Goal: Task Accomplishment & Management: Use online tool/utility

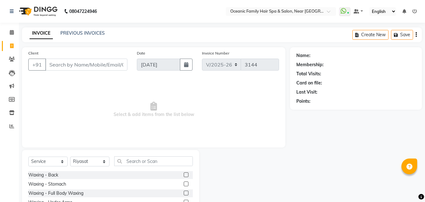
select select "4366"
select select "service"
select select "88863"
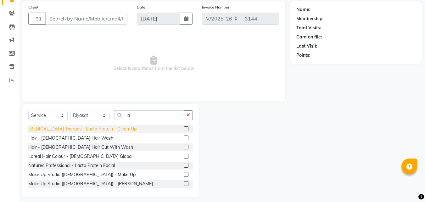
scroll to position [50, 0]
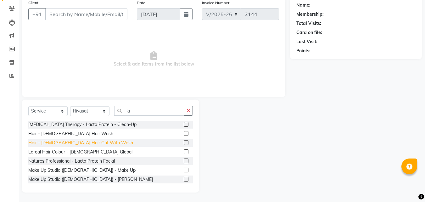
type input "la"
click at [71, 143] on div "Hair - [DEMOGRAPHIC_DATA] Hair Cut With Wash" at bounding box center [80, 142] width 105 height 7
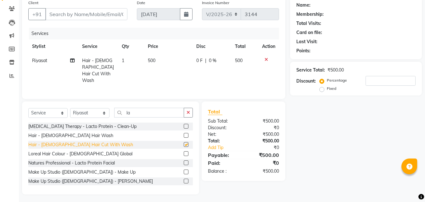
checkbox input "false"
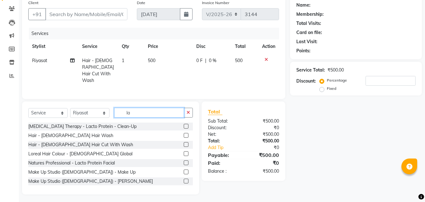
click at [150, 111] on input "la" at bounding box center [149, 113] width 70 height 10
type input "l"
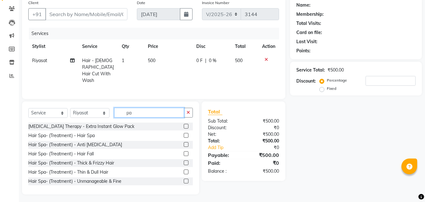
type input "p"
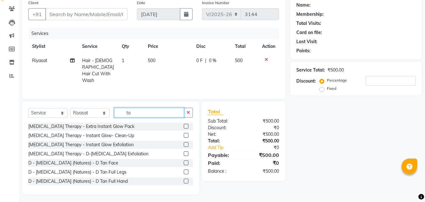
type input "t"
type input "ap"
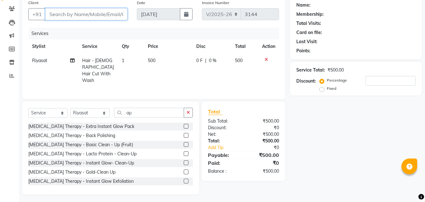
click at [67, 18] on input "Client" at bounding box center [86, 14] width 82 height 12
type input "9"
type input "0"
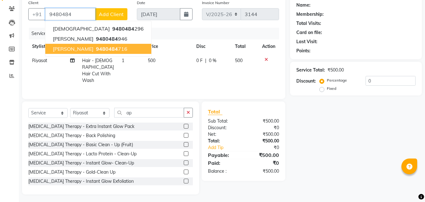
click at [81, 51] on span "[PERSON_NAME]" at bounding box center [73, 49] width 41 height 6
type input "9480484716"
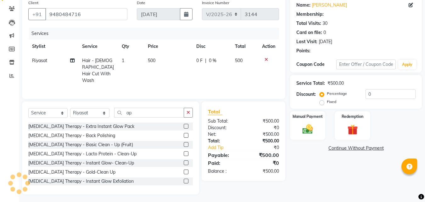
select select "1: Object"
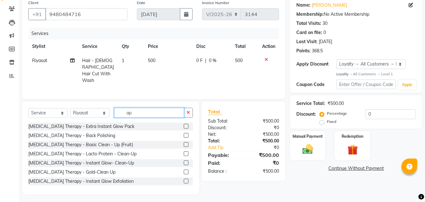
click at [142, 111] on input "ap" at bounding box center [149, 113] width 70 height 10
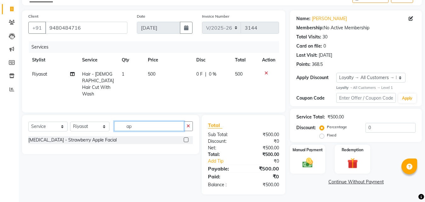
type input "a"
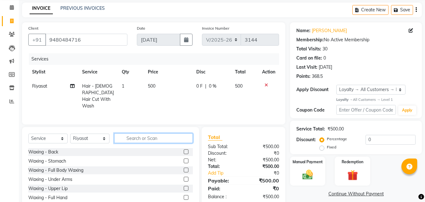
scroll to position [50, 0]
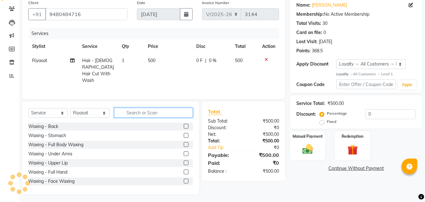
click at [152, 109] on input "text" at bounding box center [153, 113] width 79 height 10
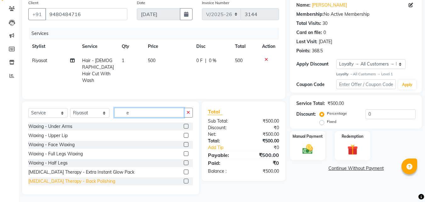
type input "e"
click at [76, 179] on div "[MEDICAL_DATA] Therapy - Back Polishing" at bounding box center [71, 181] width 87 height 7
checkbox input "false"
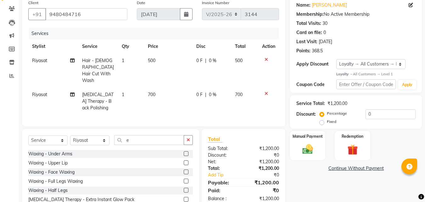
scroll to position [78, 0]
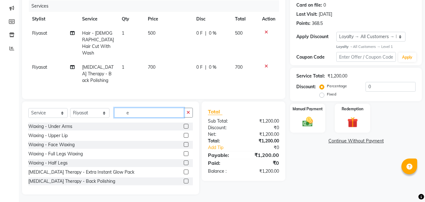
click at [138, 114] on input "e" at bounding box center [149, 113] width 70 height 10
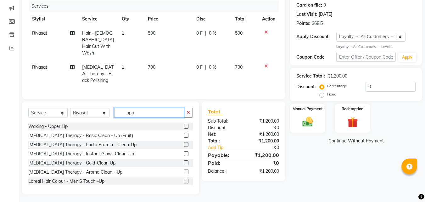
scroll to position [64, 0]
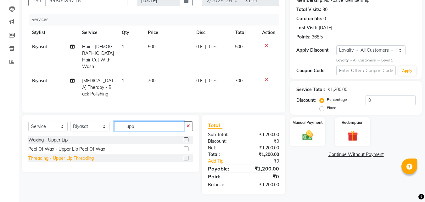
type input "upp"
click at [61, 157] on div "Threading - Upper Lip Threading" at bounding box center [60, 158] width 65 height 7
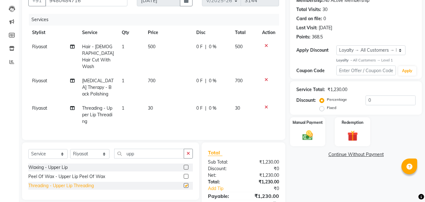
checkbox input "false"
click at [265, 77] on icon at bounding box center [266, 79] width 3 height 4
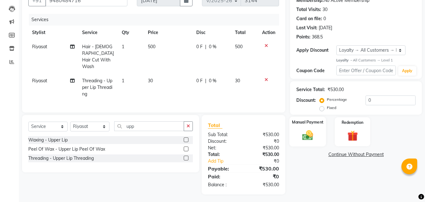
click at [316, 127] on div "Manual Payment" at bounding box center [307, 131] width 37 height 30
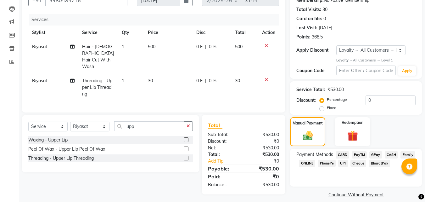
click at [361, 151] on span "PayTM" at bounding box center [359, 154] width 15 height 7
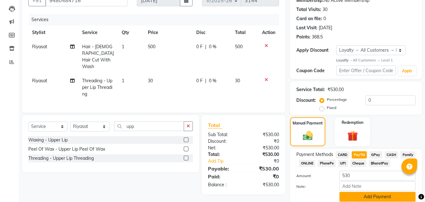
click at [373, 193] on button "Add Payment" at bounding box center [377, 197] width 76 height 10
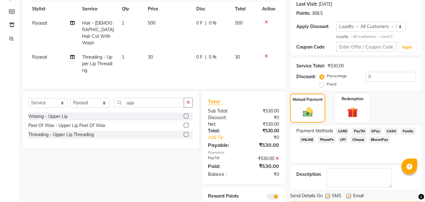
scroll to position [109, 0]
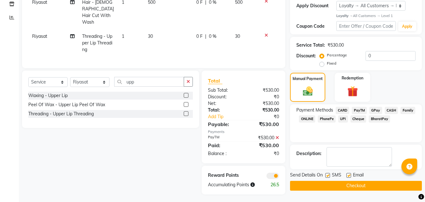
click at [357, 184] on button "Checkout" at bounding box center [356, 186] width 132 height 10
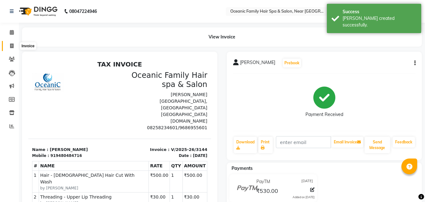
click at [12, 45] on icon at bounding box center [11, 45] width 3 height 5
select select "service"
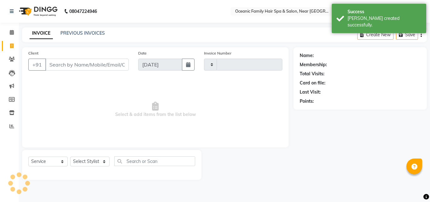
type input "3145"
select select "4366"
